Goal: Transaction & Acquisition: Purchase product/service

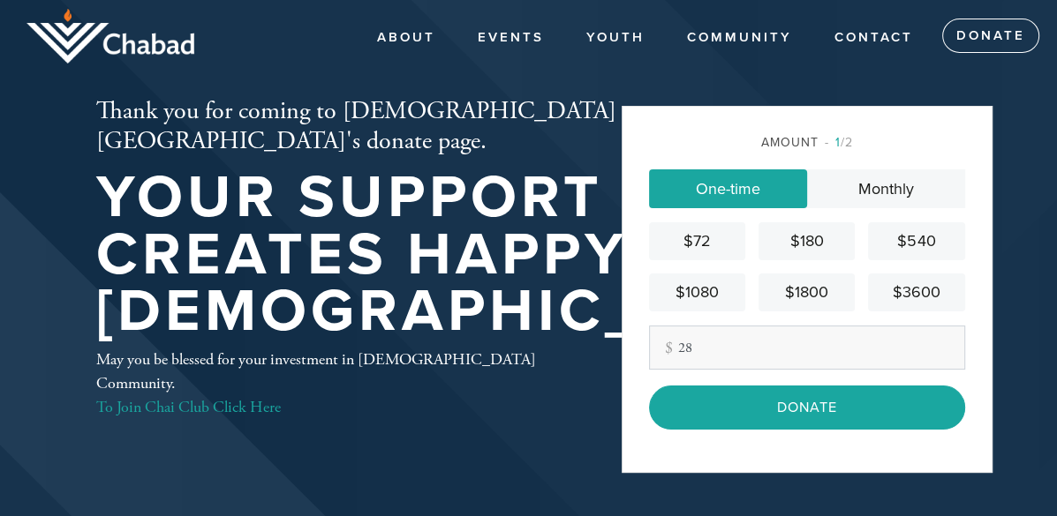
type input "2"
type input "18"
click at [776, 455] on div "Amount 1 /2 One-time Monthly $72 $180 $540 $1080 $1800 $3600 Other Amount 18 Co…" at bounding box center [807, 289] width 371 height 367
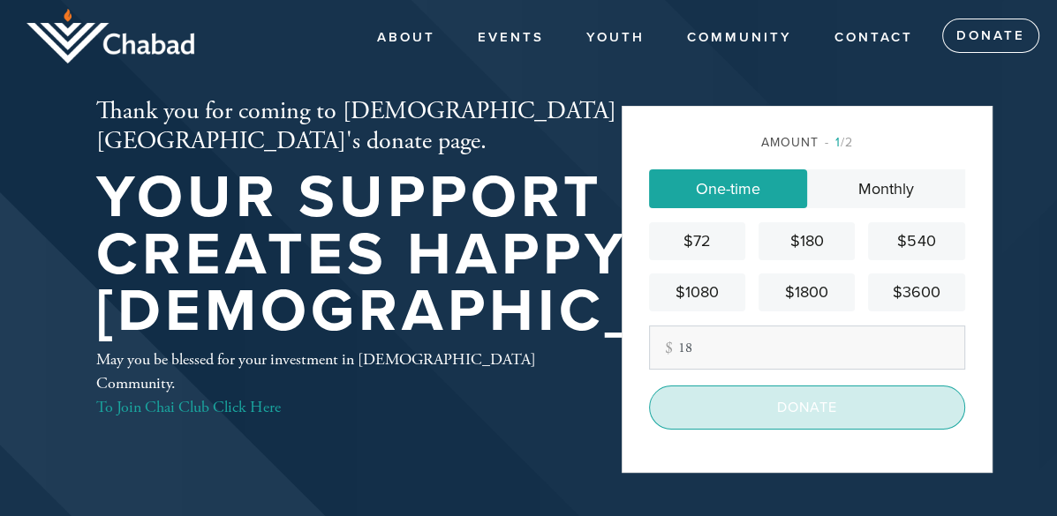
click at [777, 425] on input "Donate" at bounding box center [807, 408] width 316 height 44
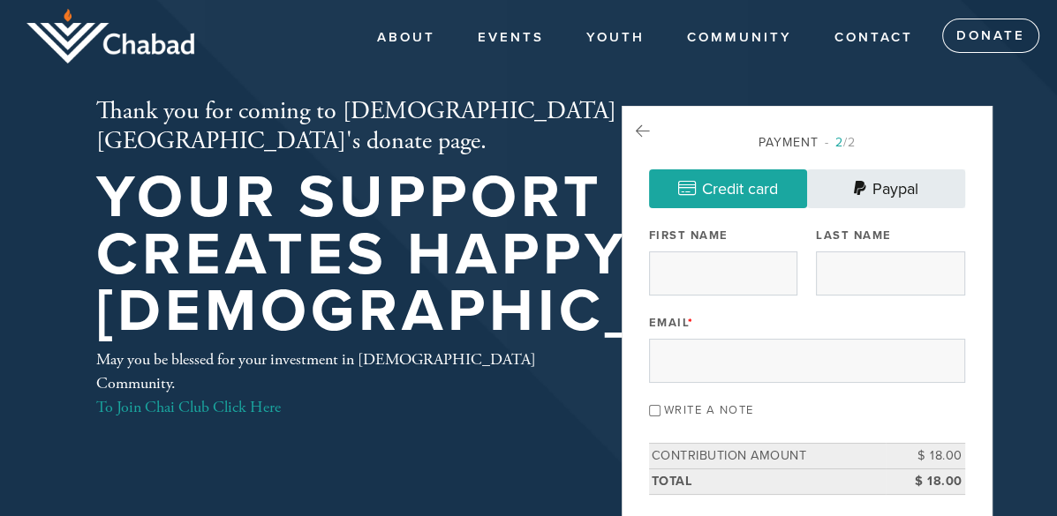
click at [876, 184] on link "Paypal" at bounding box center [886, 189] width 158 height 39
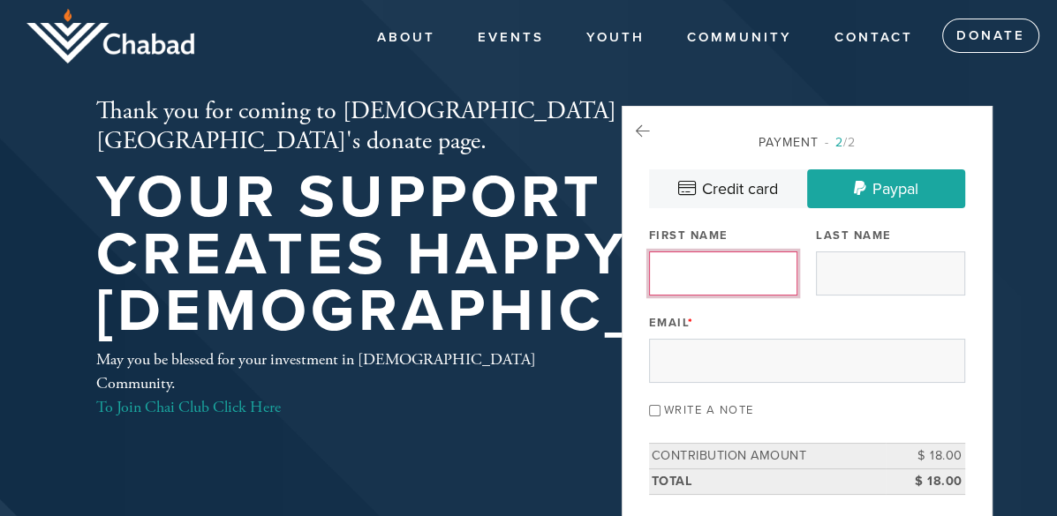
click at [757, 275] on input "First Name" at bounding box center [723, 274] width 148 height 44
type input "Sofia"
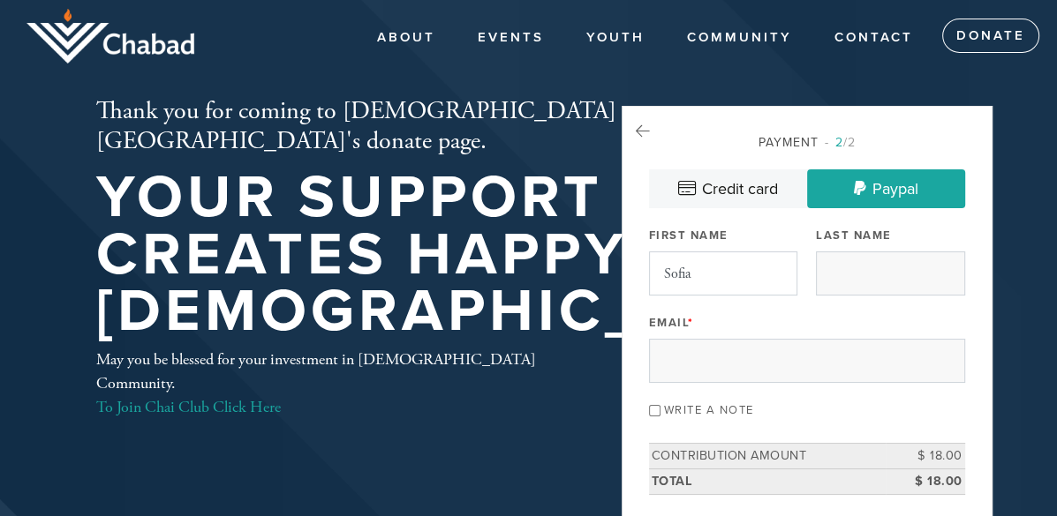
type input "Pandelea"
type input "ordnob@gmail.com"
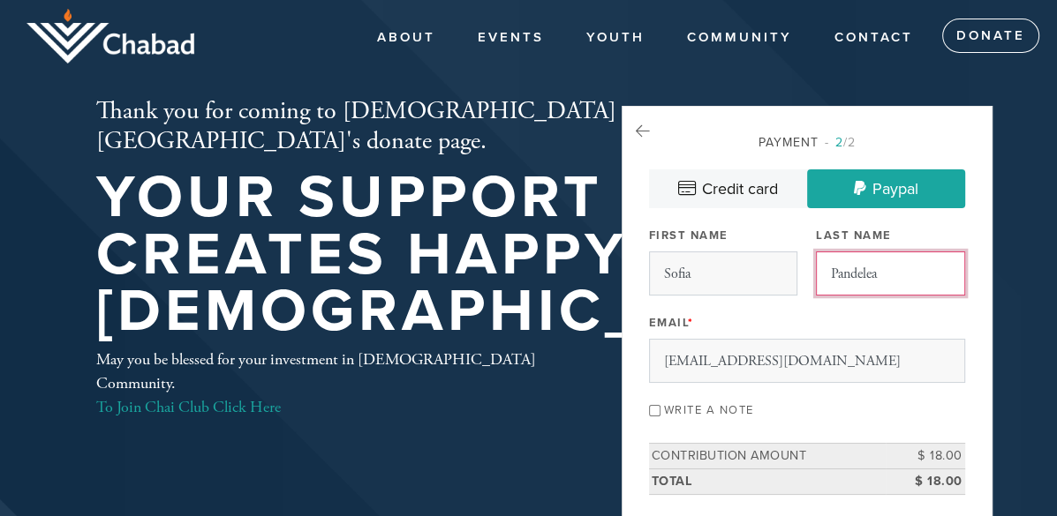
click at [873, 275] on input "Pandelea" at bounding box center [890, 274] width 148 height 44
type input "Goldberg"
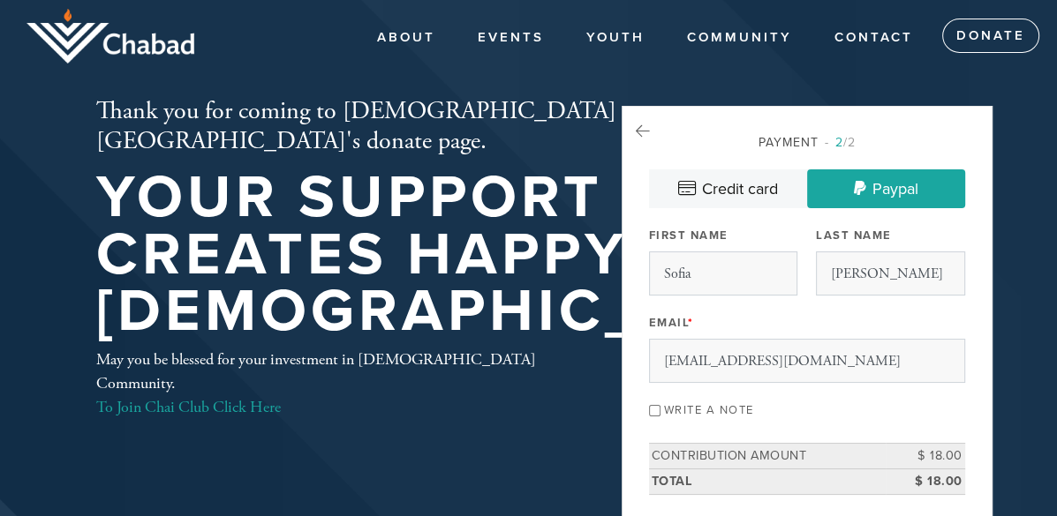
click at [988, 415] on div "Payment 2 /2 Credit card Paypal Payment Processor Pay Later Credit Card Credit …" at bounding box center [807, 355] width 371 height 499
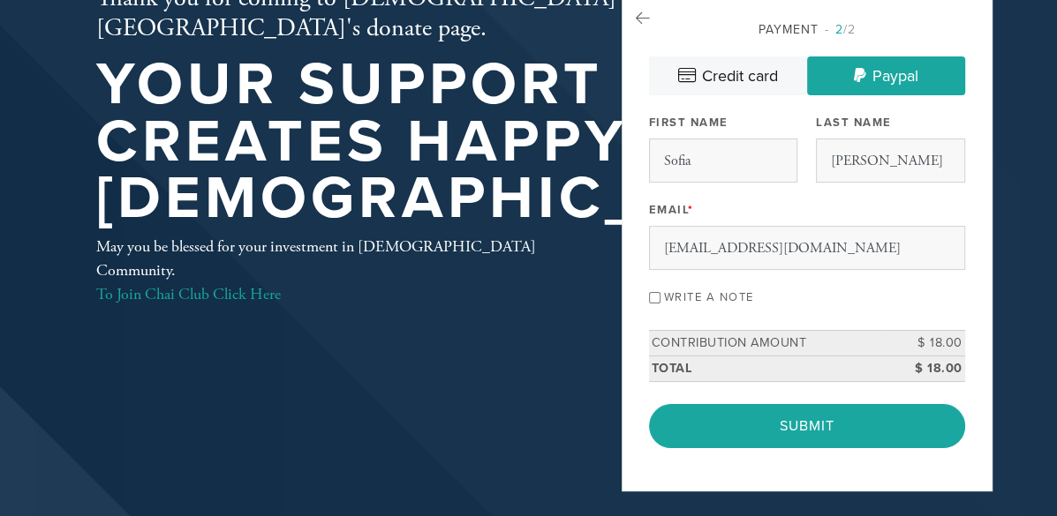
scroll to position [199, 0]
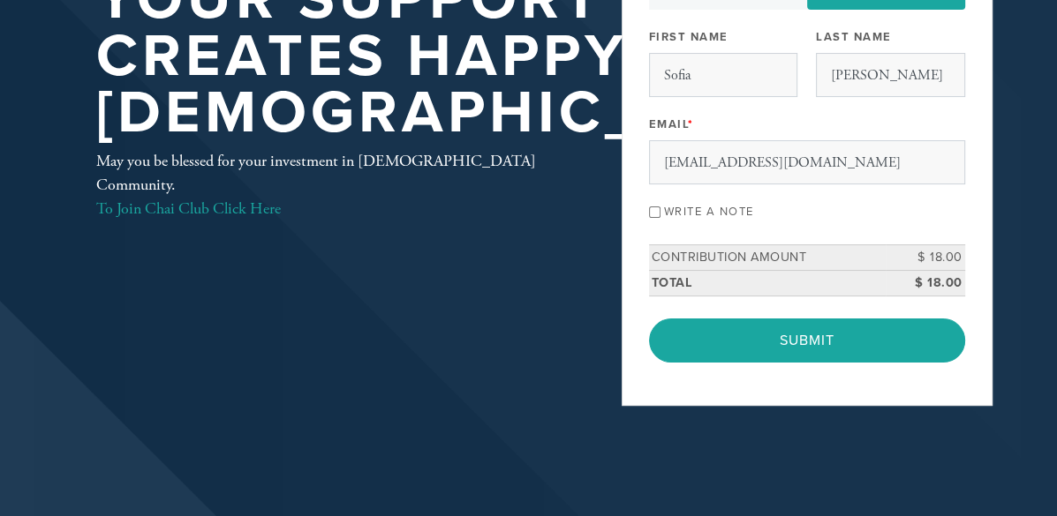
click at [729, 219] on label "Write a note" at bounding box center [709, 212] width 90 height 14
click at [660, 218] on input "Write a note" at bounding box center [654, 212] width 11 height 11
checkbox input "true"
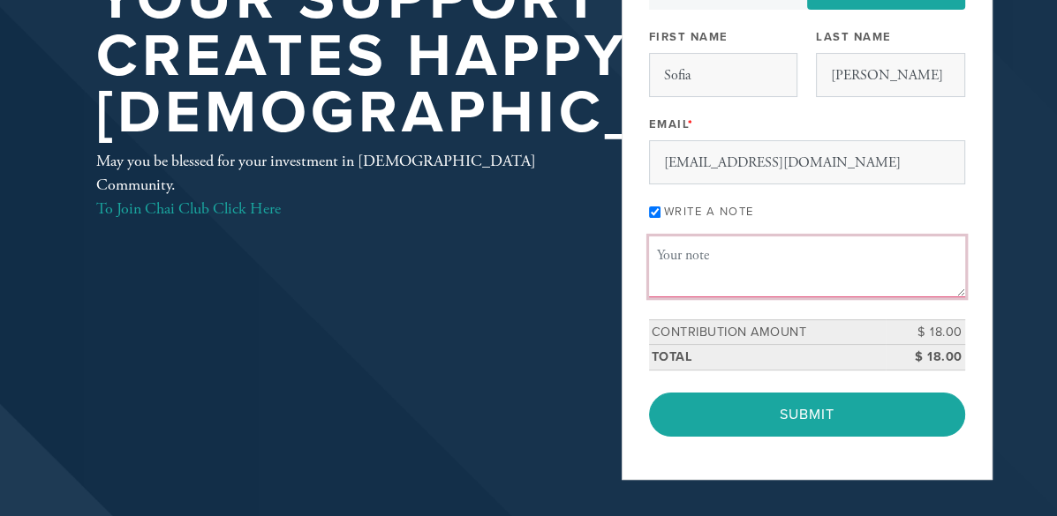
click at [719, 297] on textarea "Message or dedication" at bounding box center [807, 267] width 316 height 60
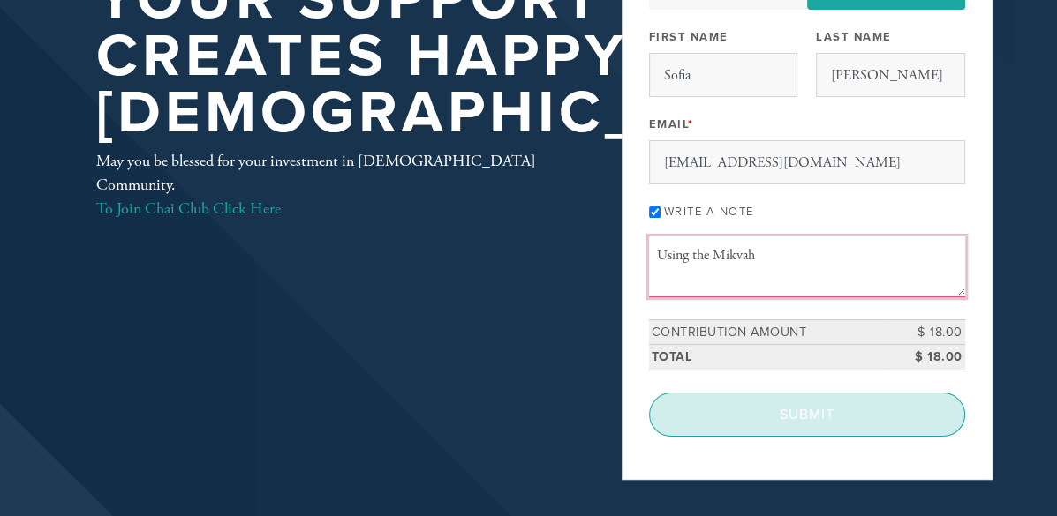
type textarea "Using the Mikvah"
click at [786, 437] on input "Submit" at bounding box center [807, 415] width 316 height 44
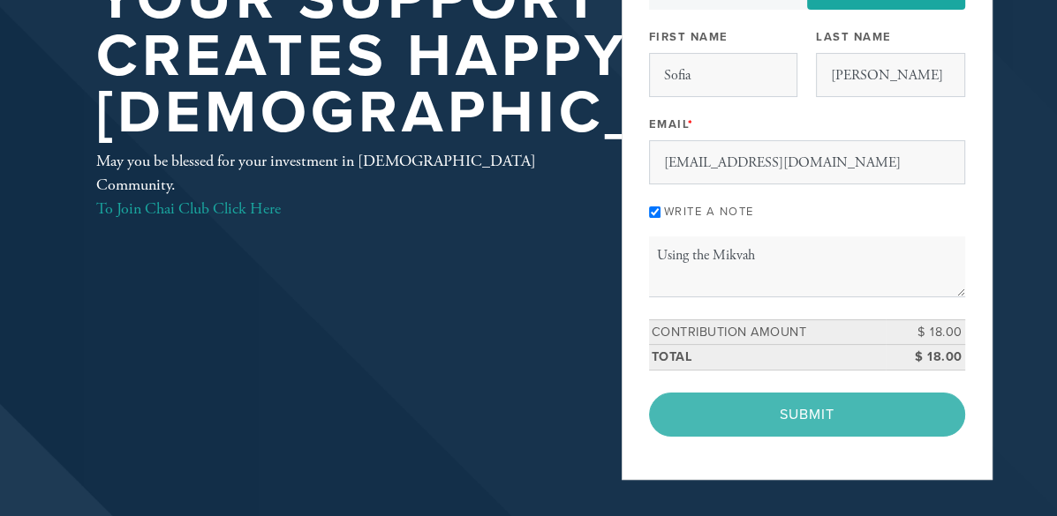
click at [797, 437] on div "< Previous Page Submit" at bounding box center [807, 415] width 316 height 44
